Goal: Check status: Check status

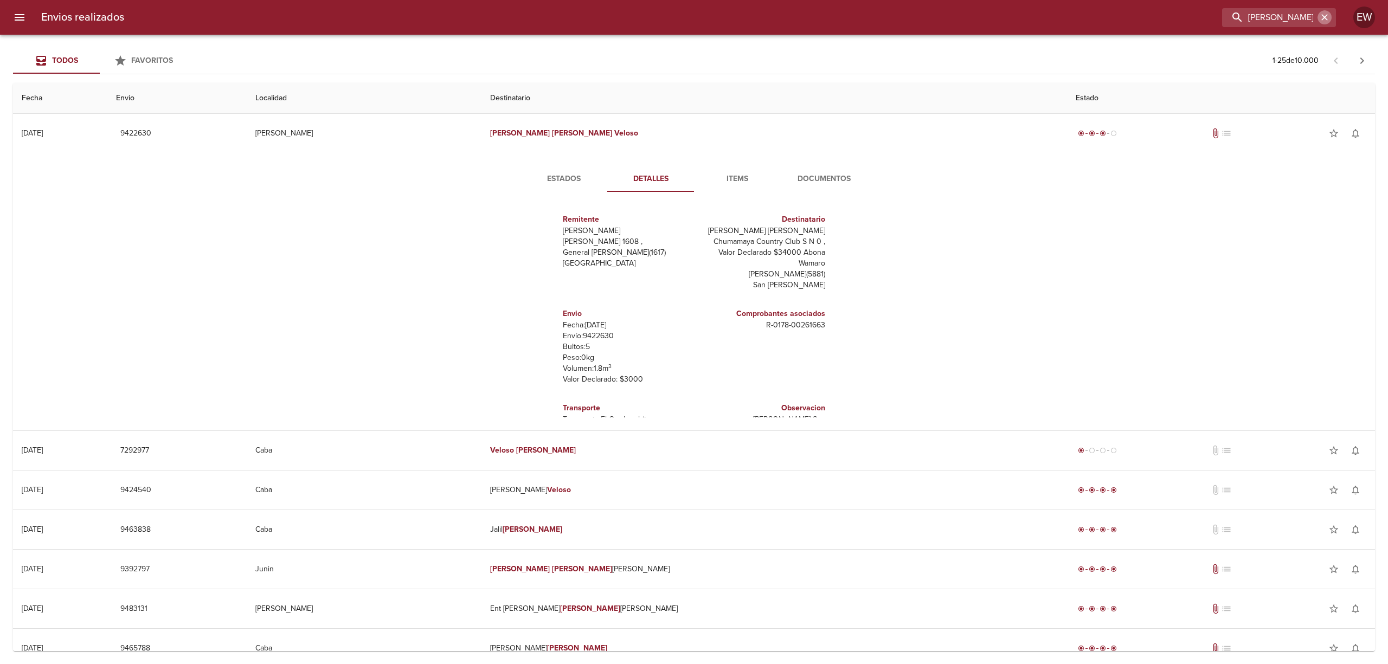
click at [1323, 16] on icon "button" at bounding box center [1324, 17] width 7 height 7
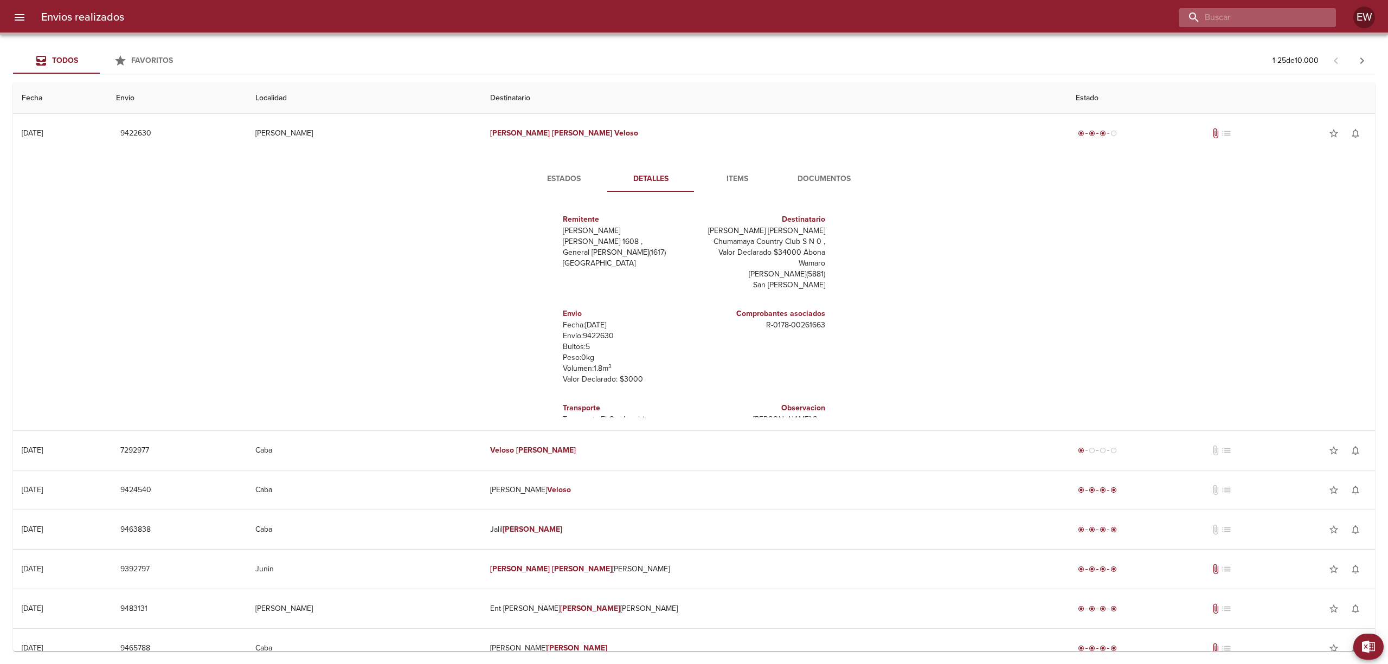
click at [1286, 16] on input "buscar" at bounding box center [1247, 17] width 139 height 19
paste input "[PERSON_NAME]"
type input "[PERSON_NAME]"
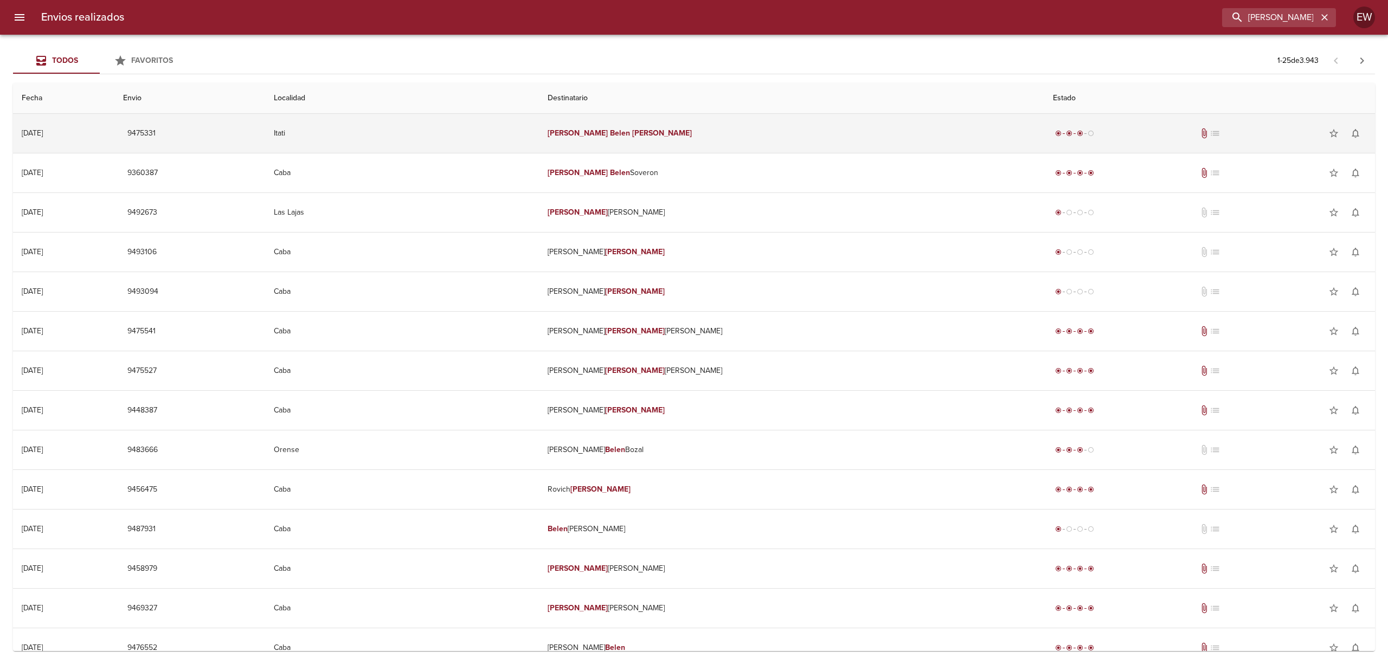
click at [856, 137] on td "[PERSON_NAME]" at bounding box center [791, 133] width 505 height 39
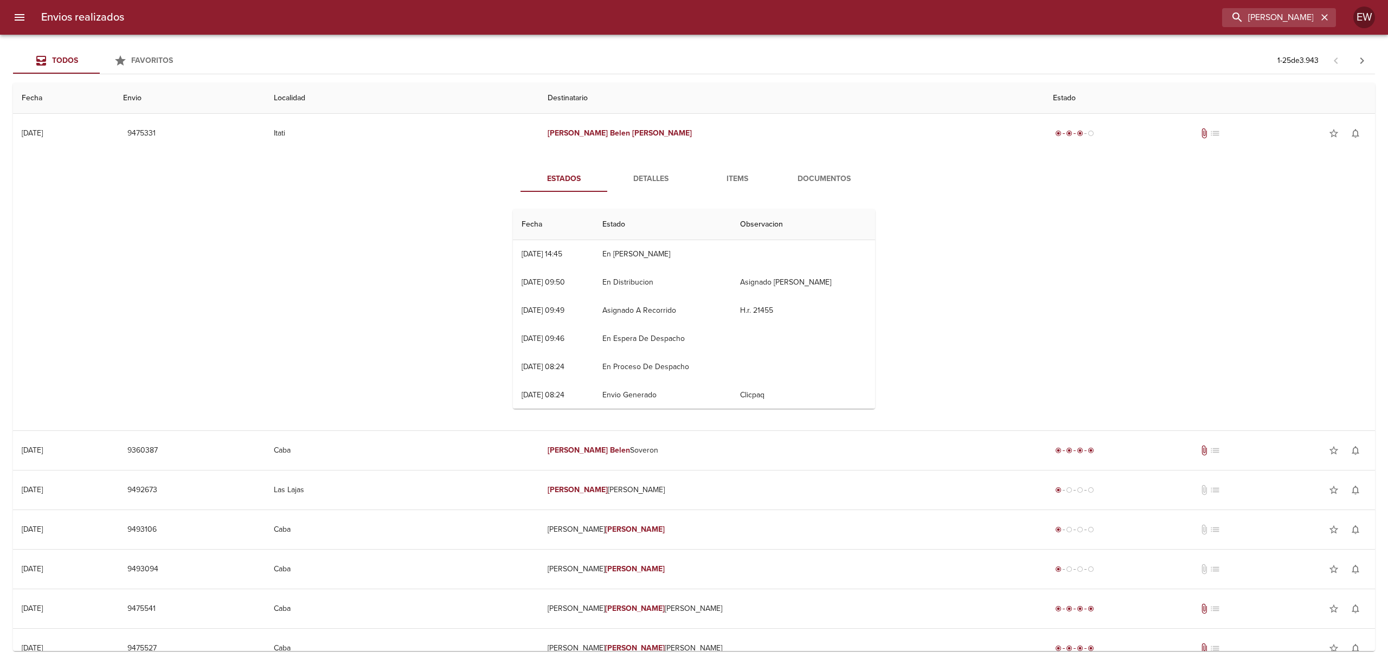
click at [653, 183] on span "Detalles" at bounding box center [651, 179] width 74 height 14
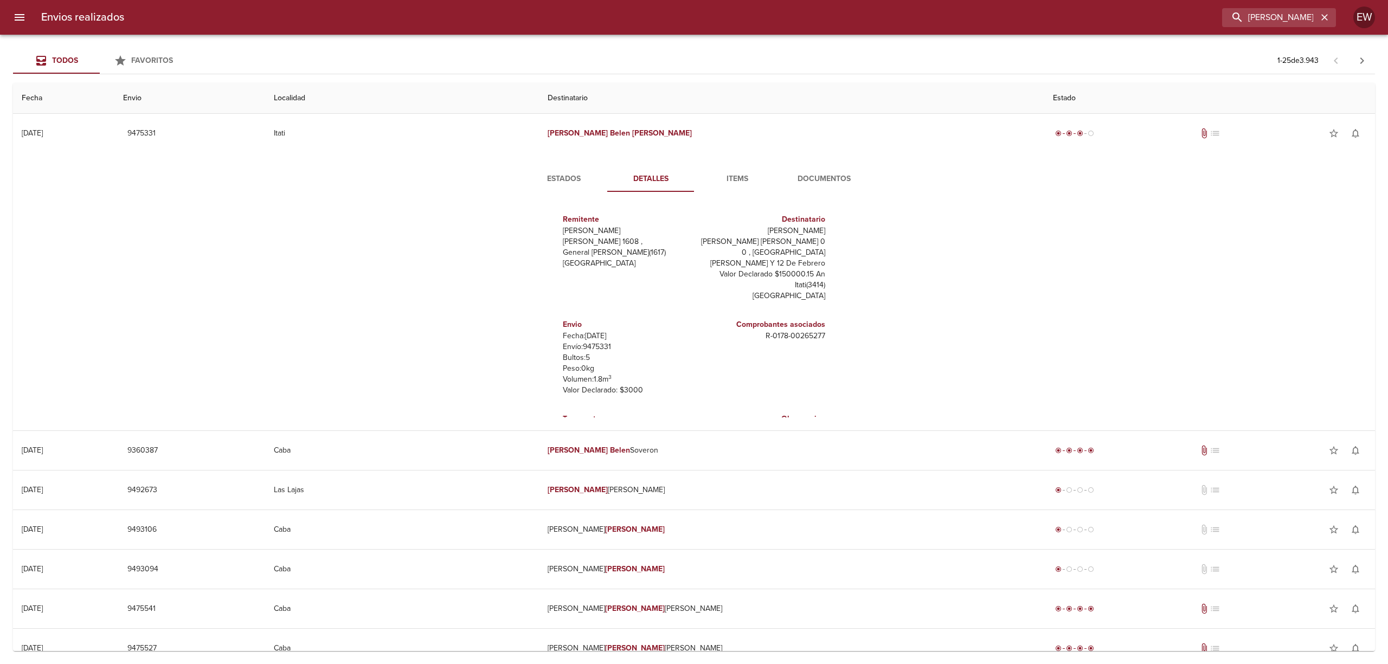
click at [564, 182] on span "Estados" at bounding box center [564, 179] width 74 height 14
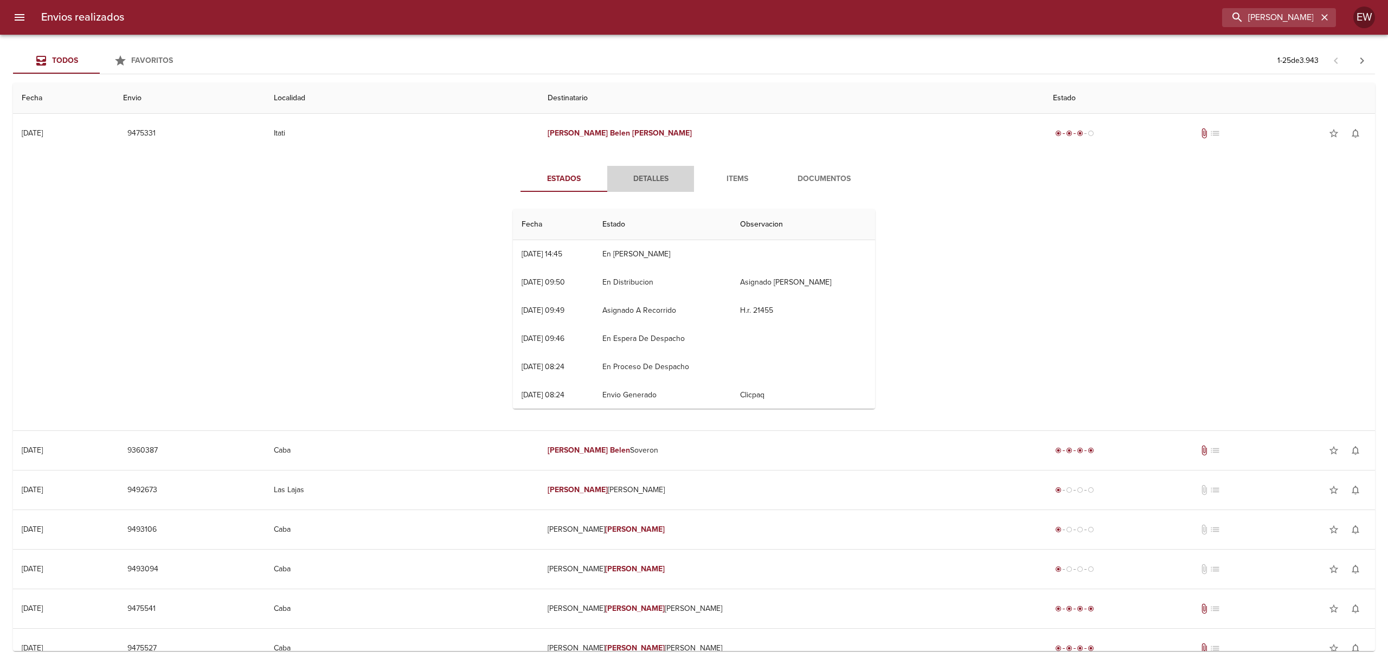
click at [614, 180] on span "Detalles" at bounding box center [651, 179] width 74 height 14
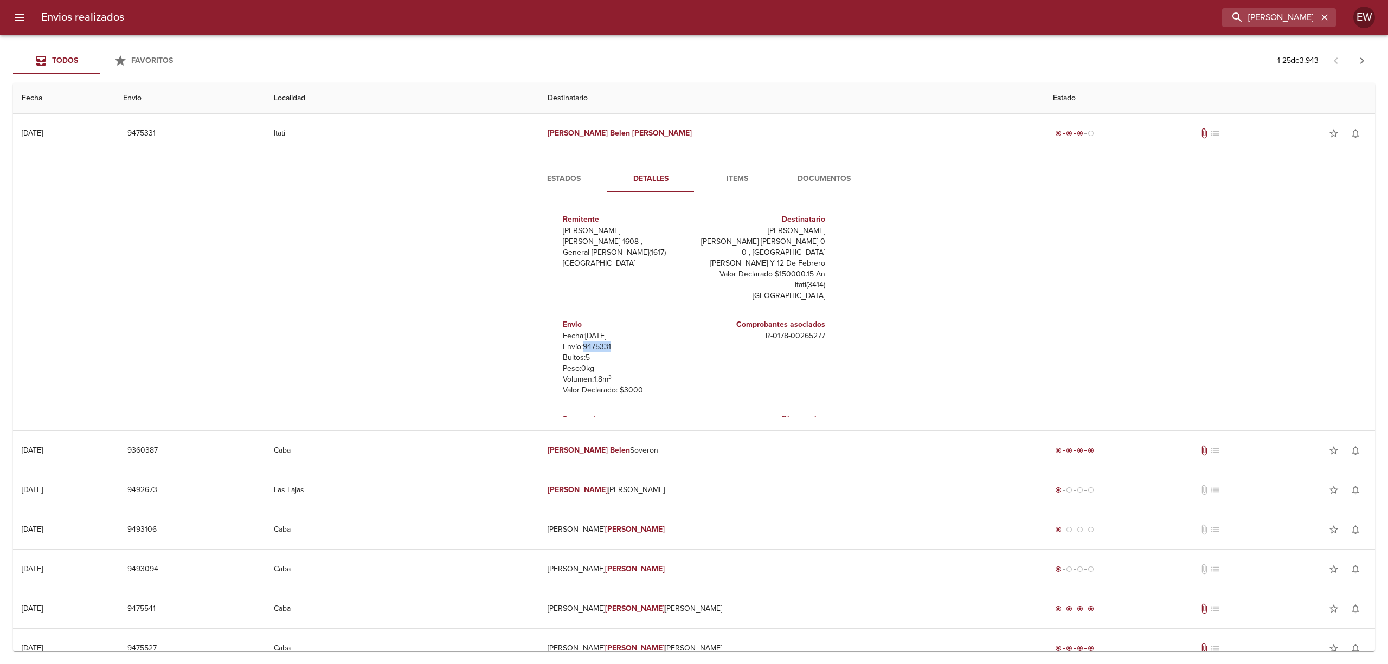
drag, startPoint x: 603, startPoint y: 334, endPoint x: 575, endPoint y: 337, distance: 28.3
click at [575, 342] on p "Envío: 9475331" at bounding box center [626, 347] width 127 height 11
copy p "9475331"
click at [574, 172] on span "Estados" at bounding box center [564, 179] width 74 height 14
